Goal: Information Seeking & Learning: Learn about a topic

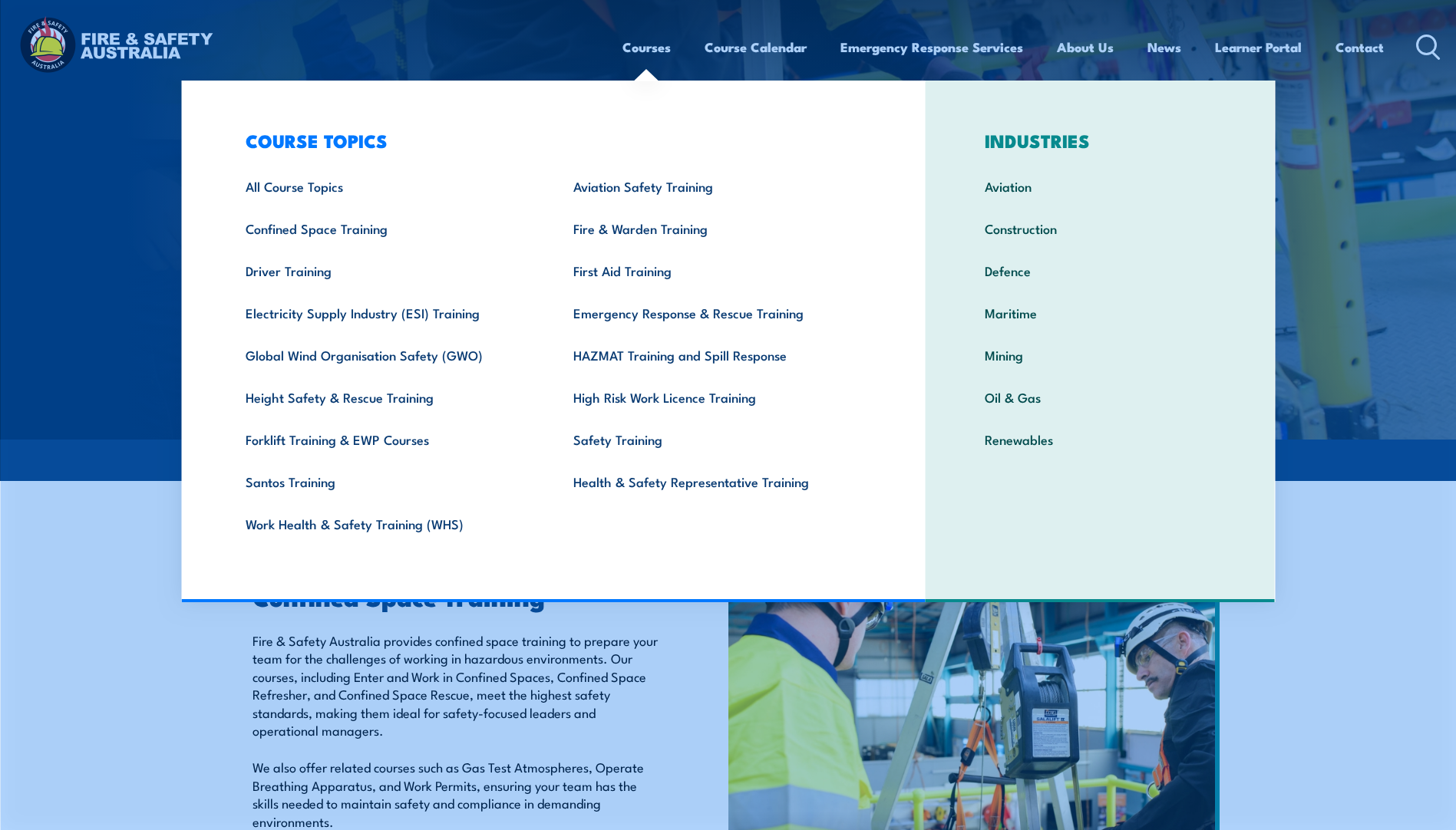
click at [652, 61] on link "Courses" at bounding box center [646, 47] width 48 height 41
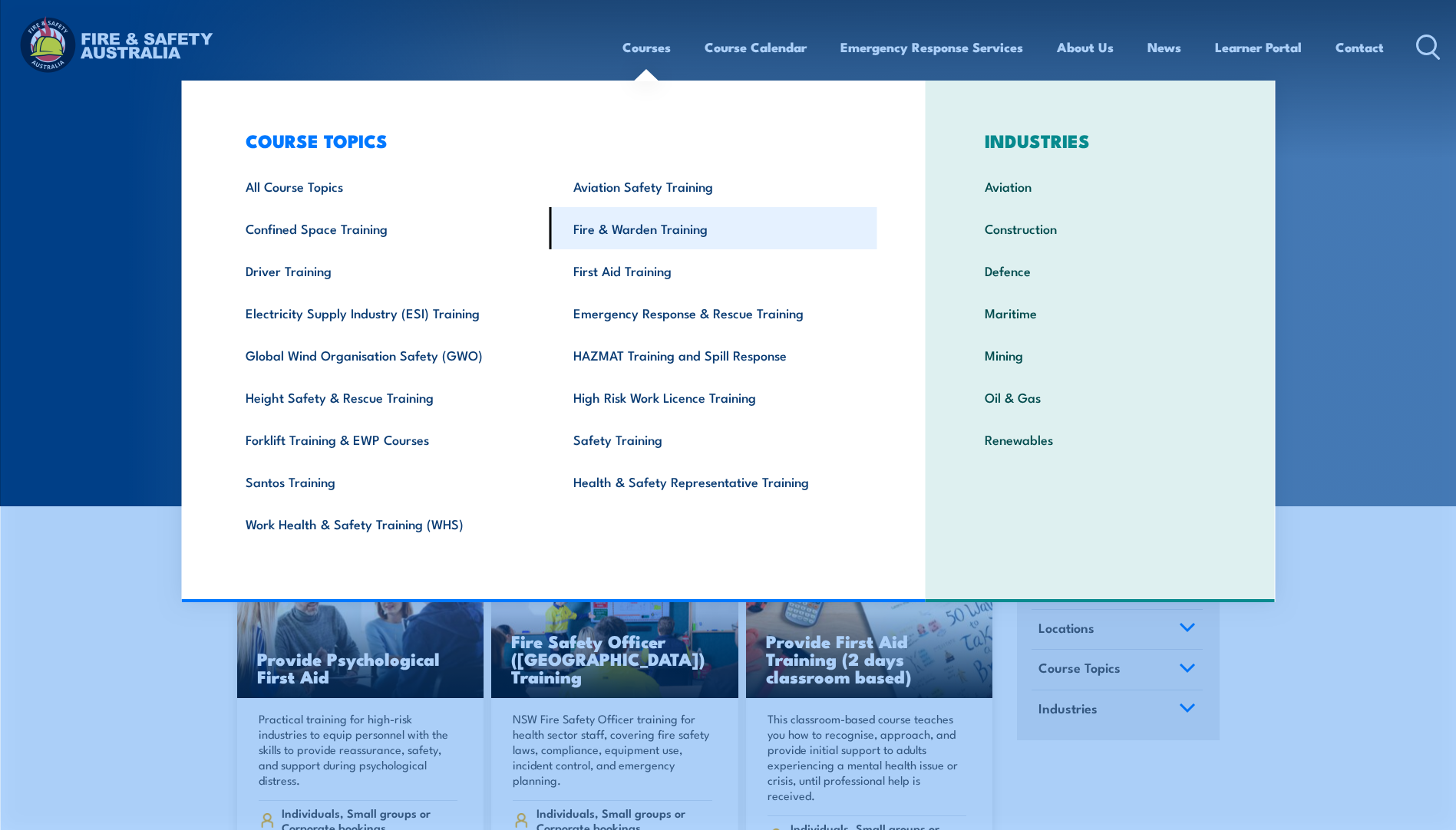
click at [644, 234] on link "Fire & Warden Training" at bounding box center [713, 228] width 327 height 42
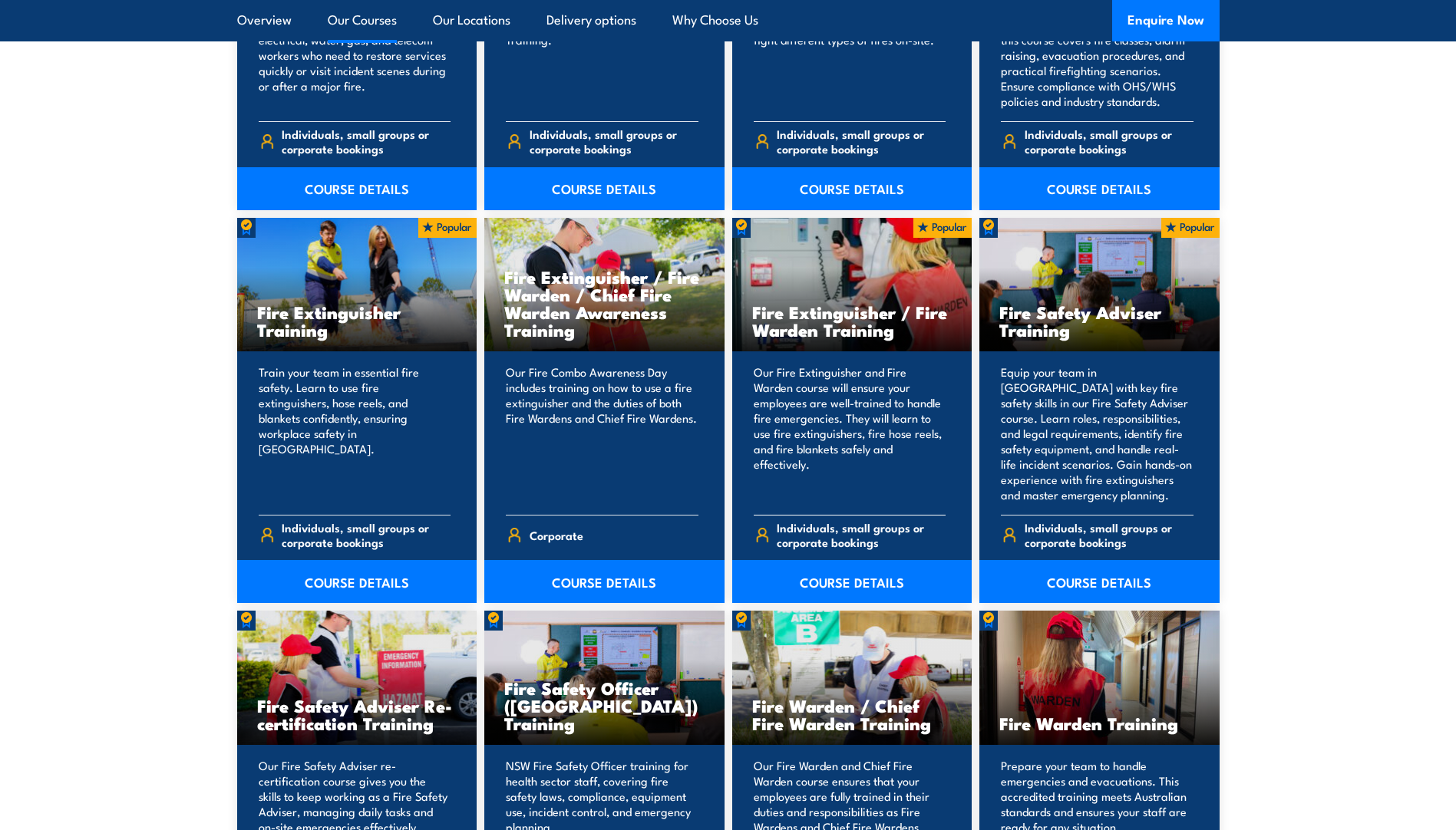
scroll to position [1611, 0]
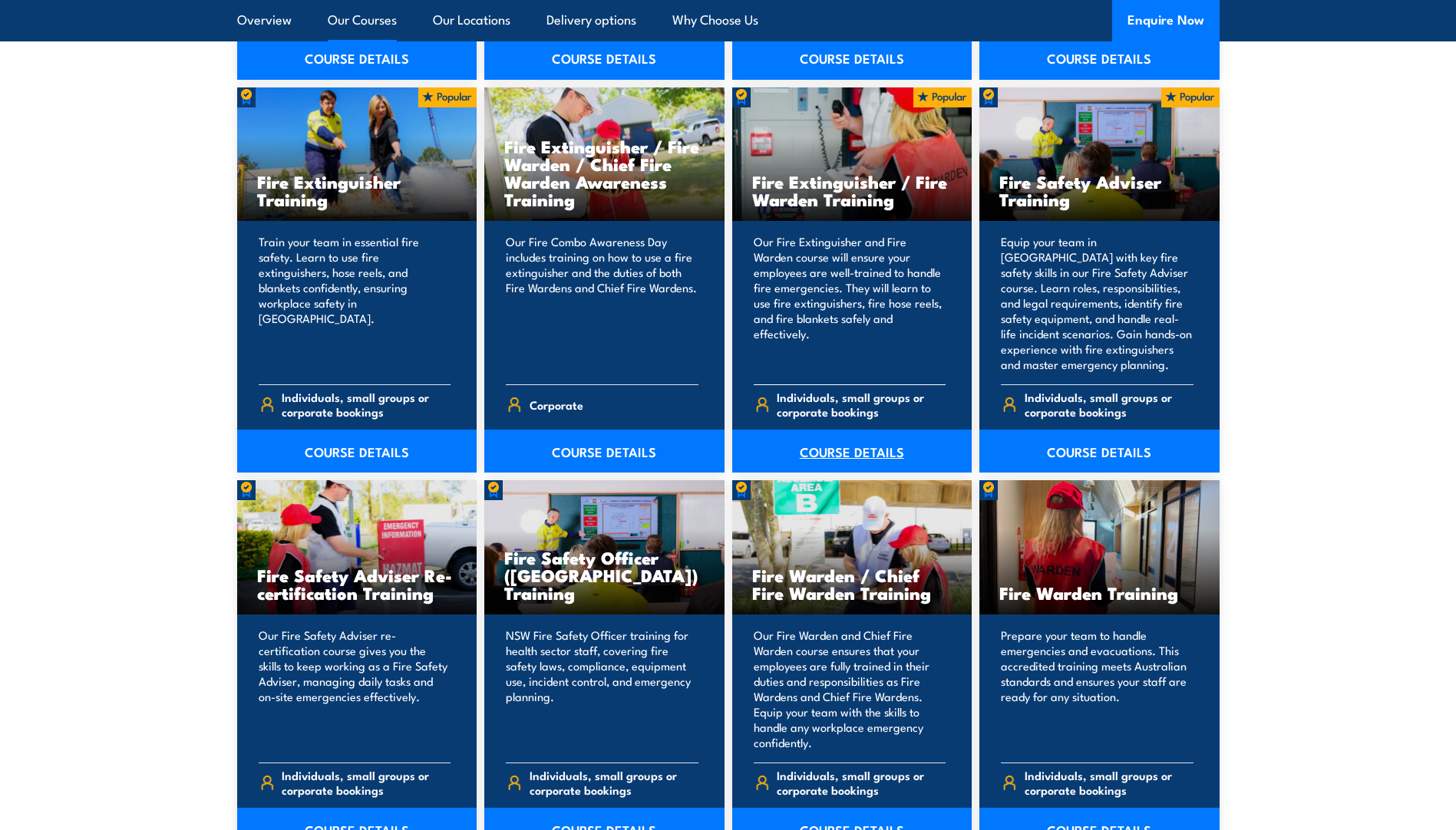
click at [824, 430] on link "COURSE DETAILS" at bounding box center [852, 451] width 240 height 43
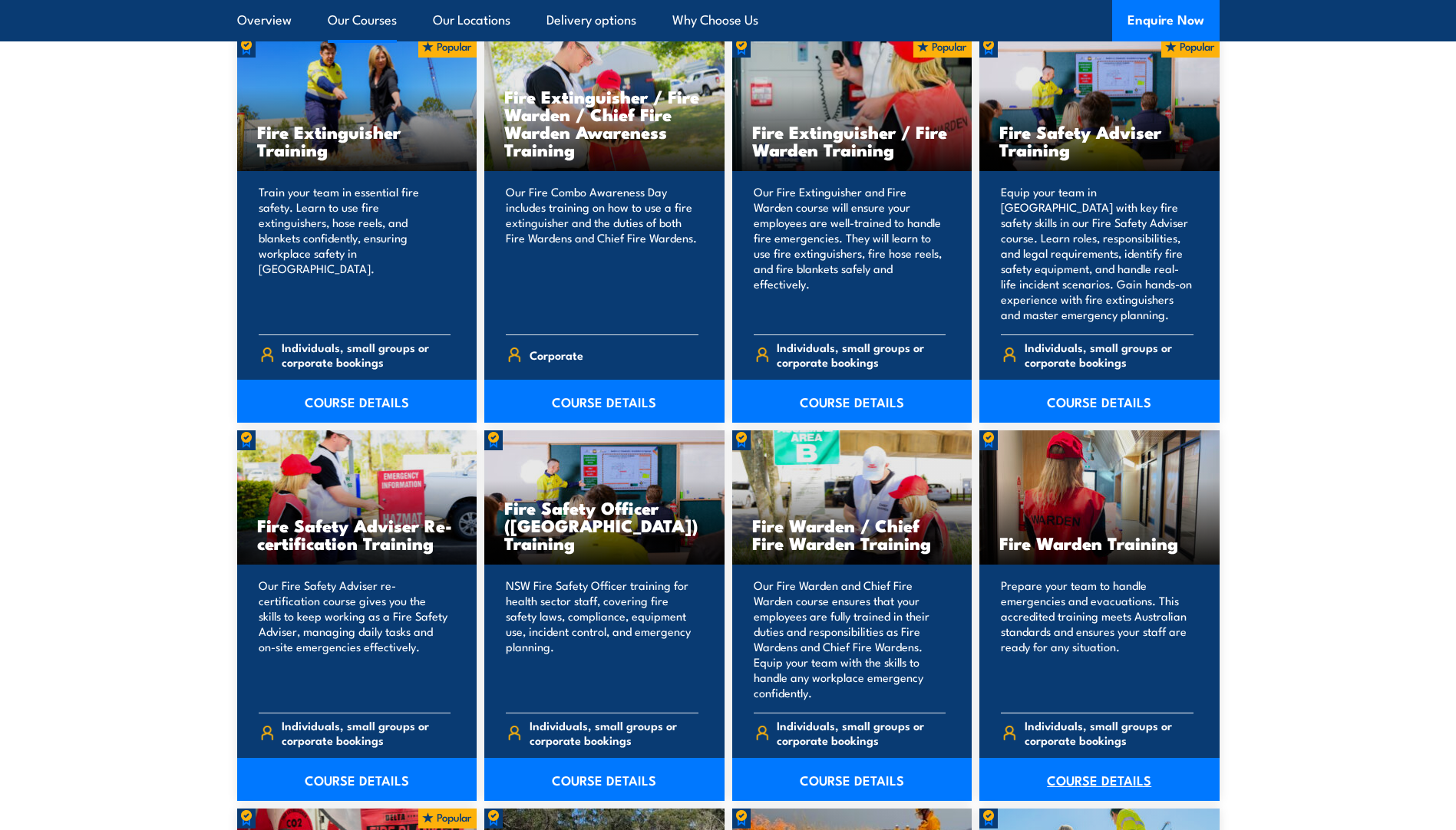
scroll to position [1688, 0]
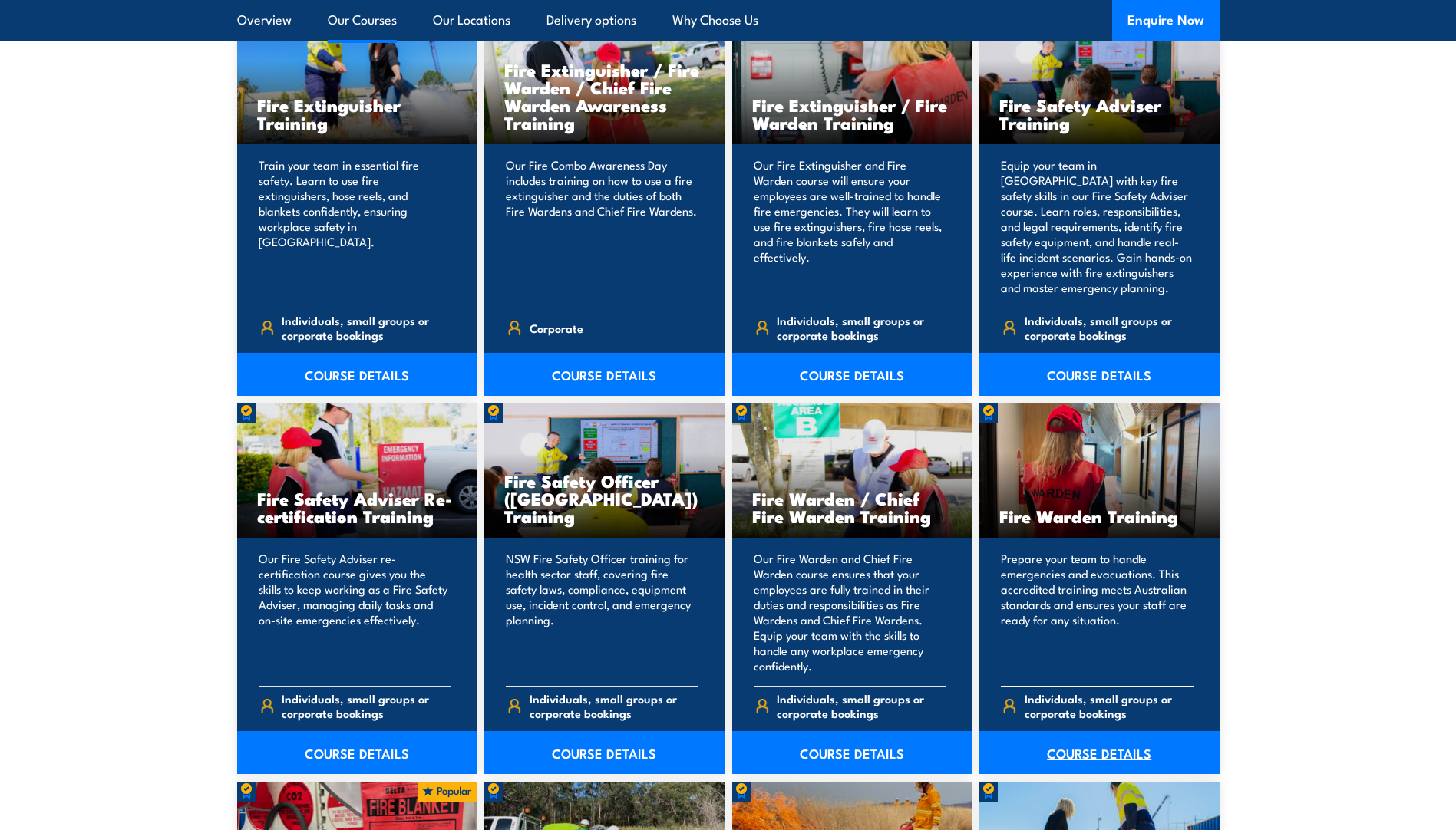
click at [1077, 755] on link "COURSE DETAILS" at bounding box center [1099, 752] width 240 height 43
click at [1071, 759] on link "COURSE DETAILS" at bounding box center [1099, 752] width 240 height 43
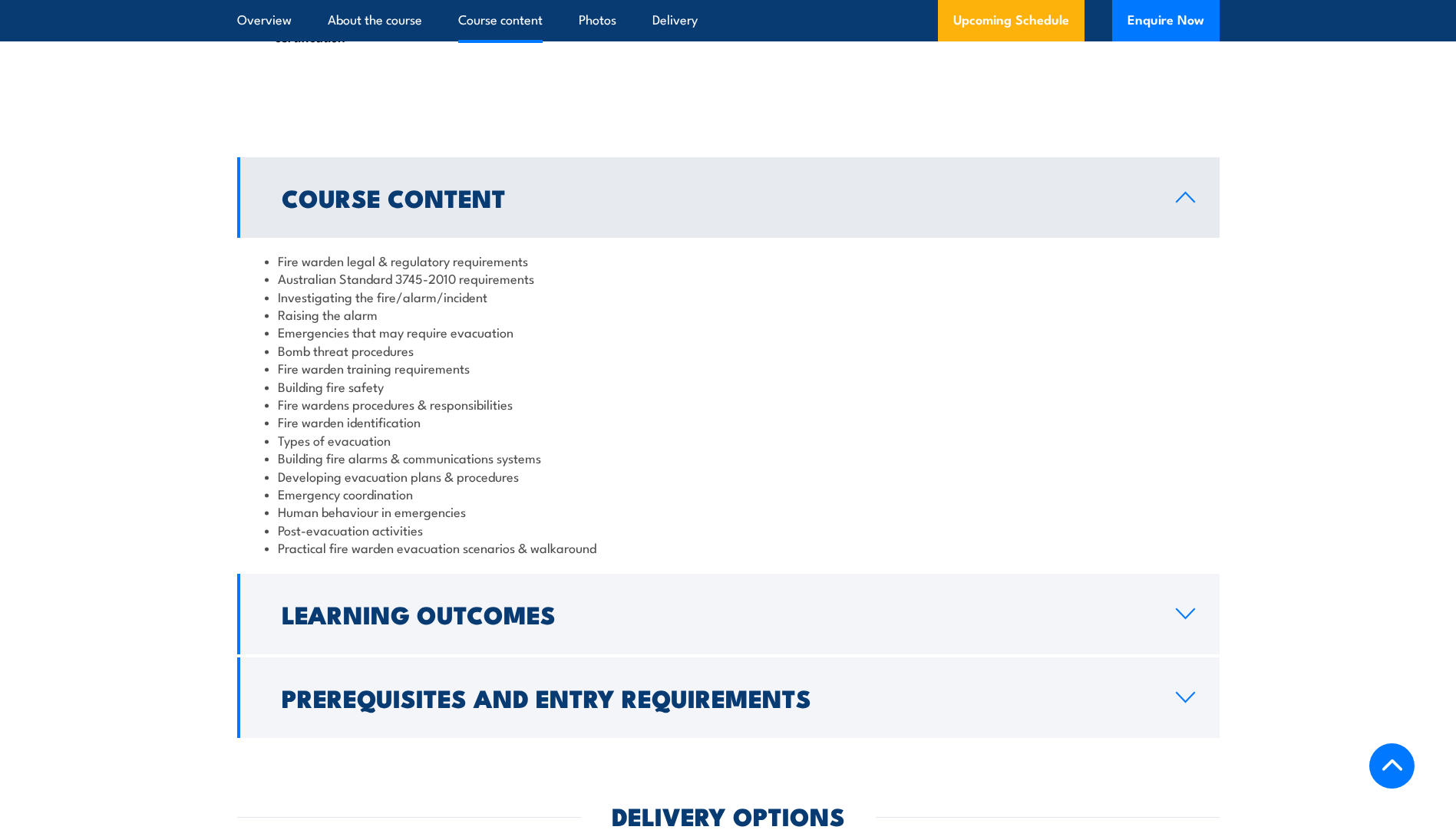
scroll to position [1534, 0]
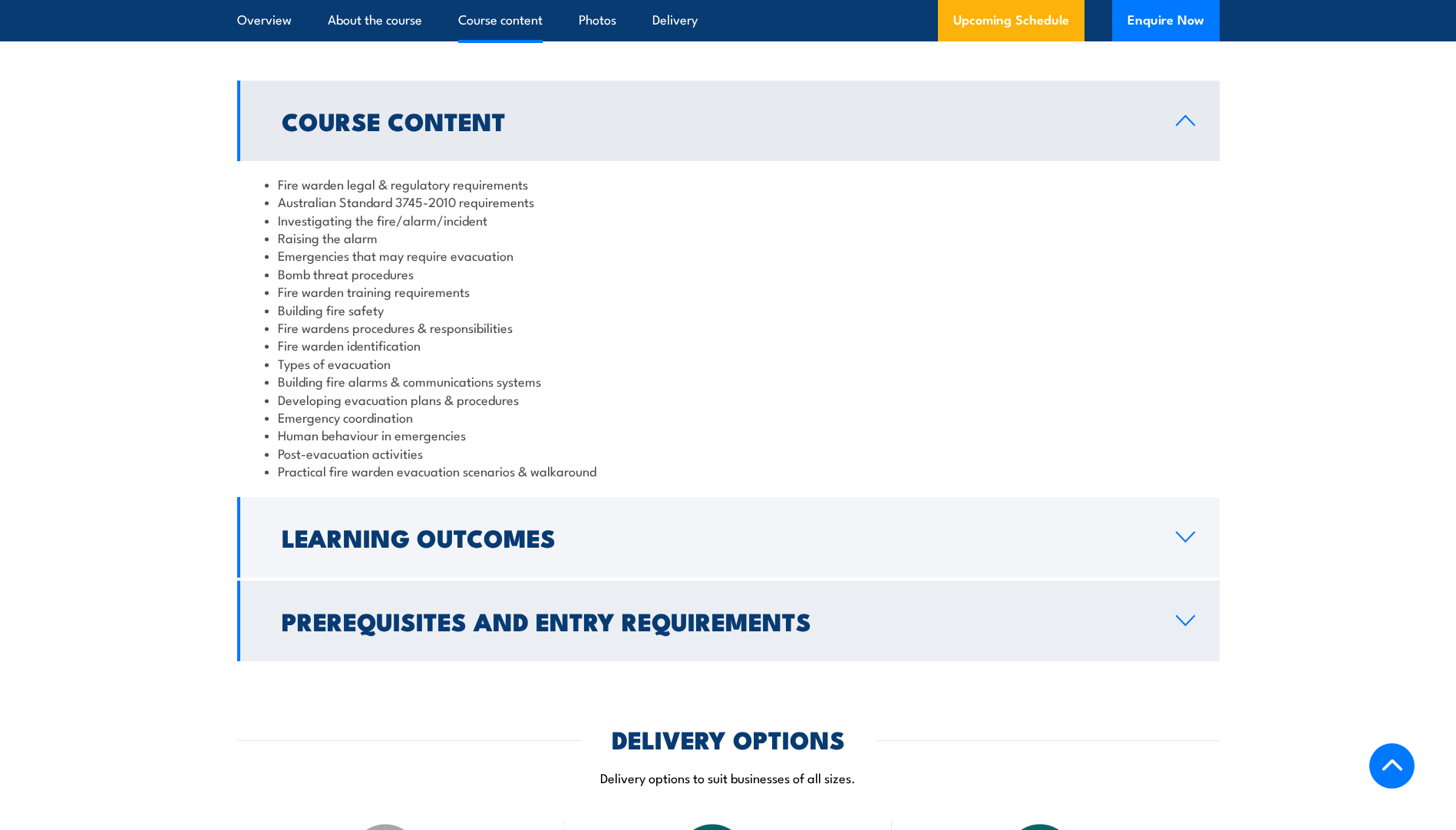
click at [631, 631] on h2 "Prerequisites and Entry Requirements" at bounding box center [716, 620] width 870 height 21
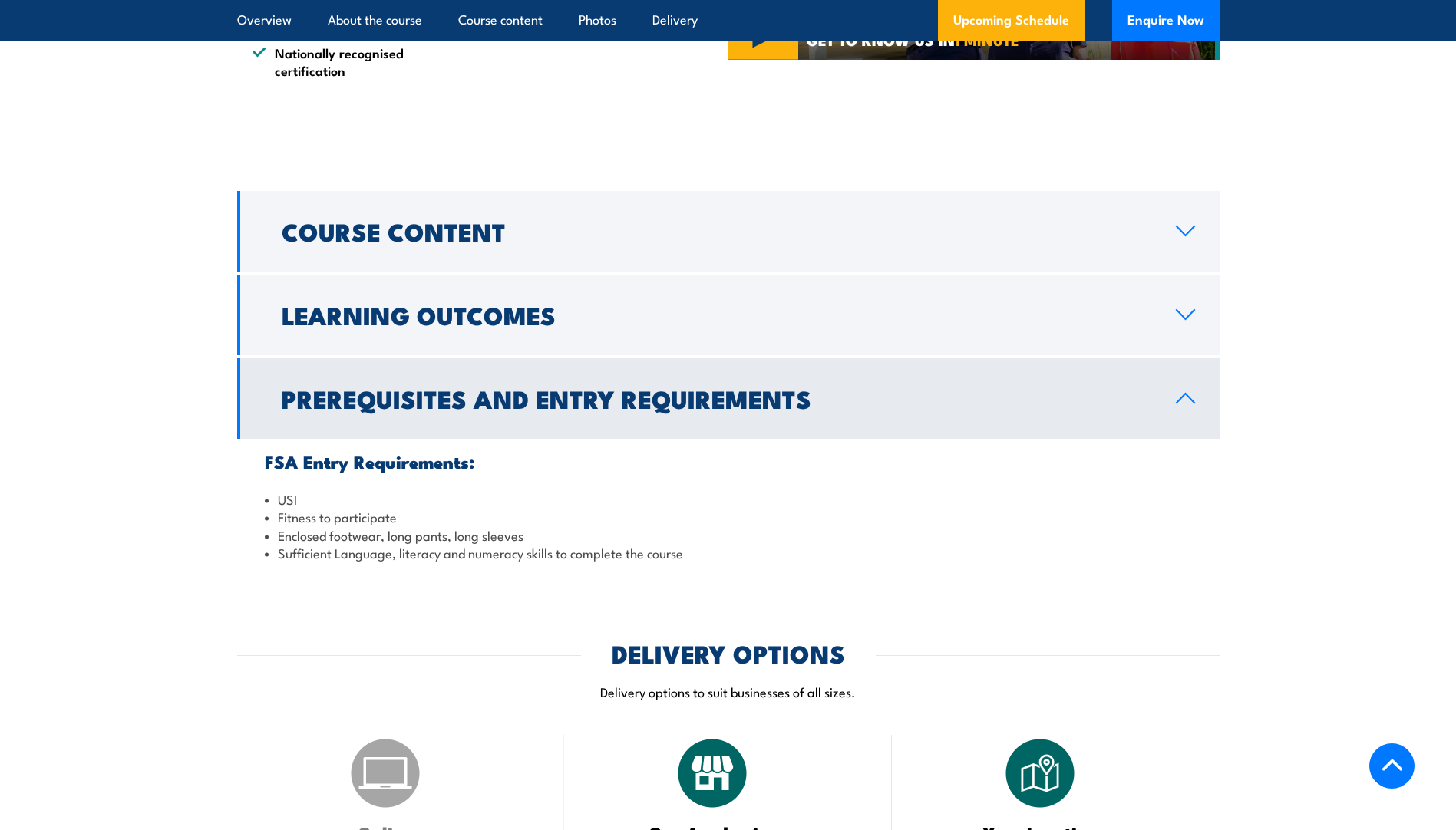
scroll to position [920, 0]
